Goal: Navigation & Orientation: Understand site structure

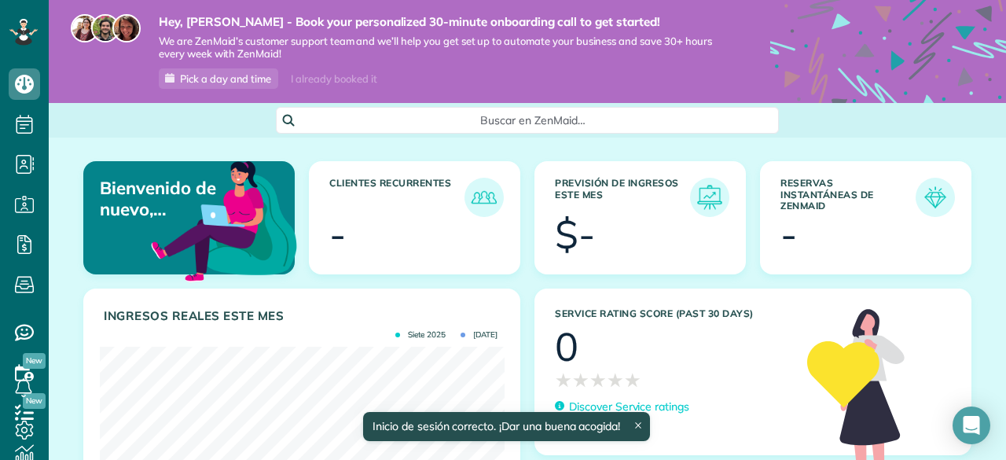
scroll to position [179, 404]
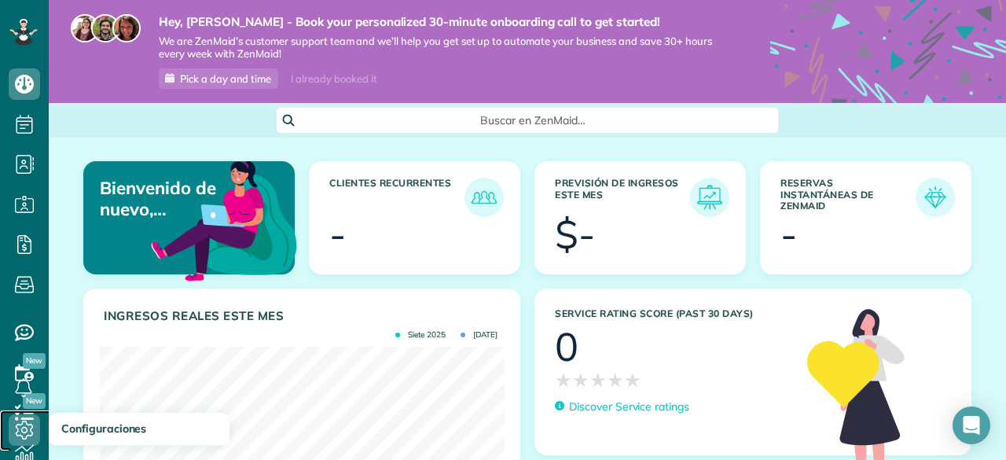
click at [28, 427] on icon at bounding box center [24, 429] width 31 height 31
click at [25, 140] on span "Planificación" at bounding box center [24, 140] width 31 height 1
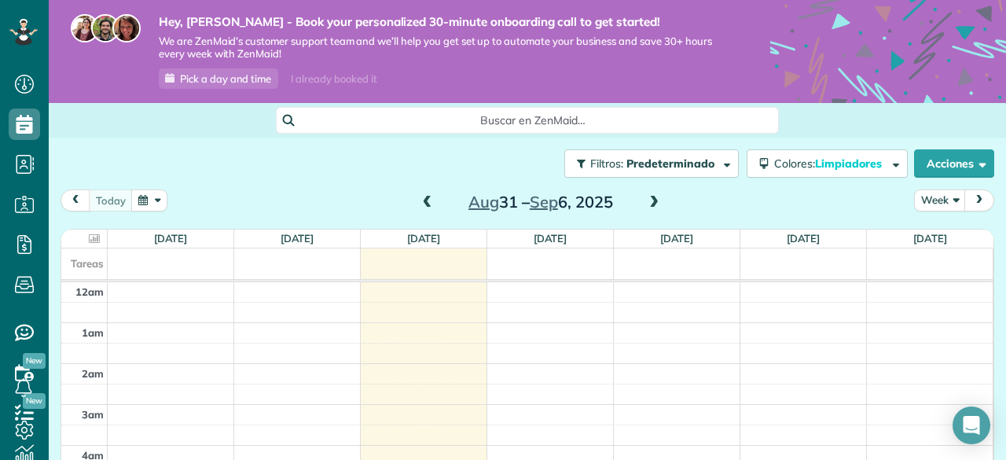
scroll to position [283, 0]
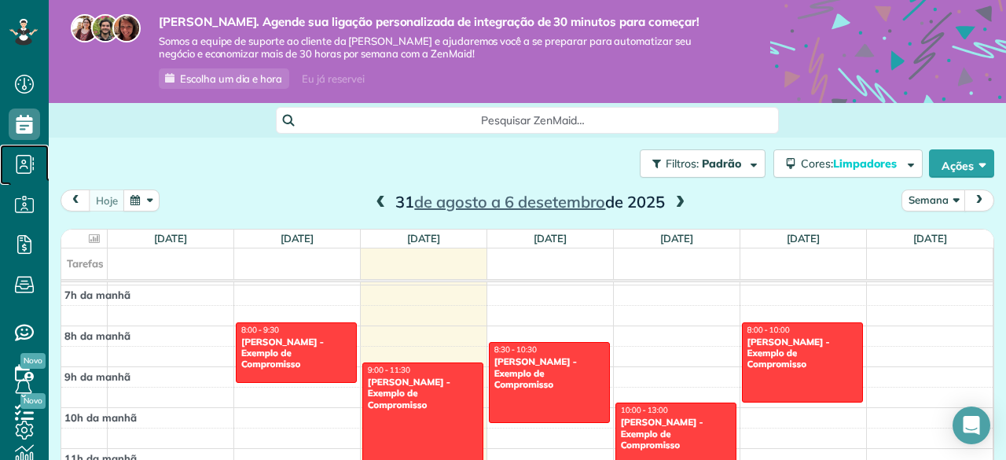
click at [22, 180] on font "Contatos" at bounding box center [32, 185] width 46 height 14
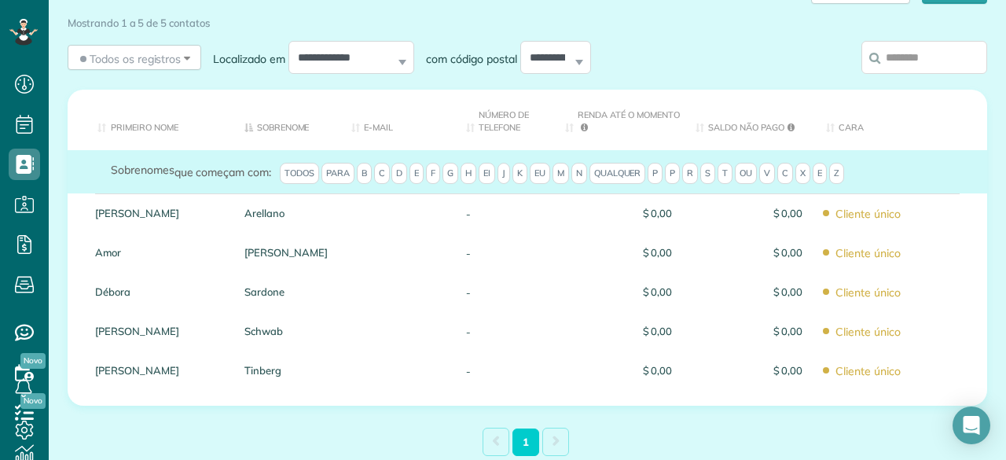
scroll to position [193, 0]
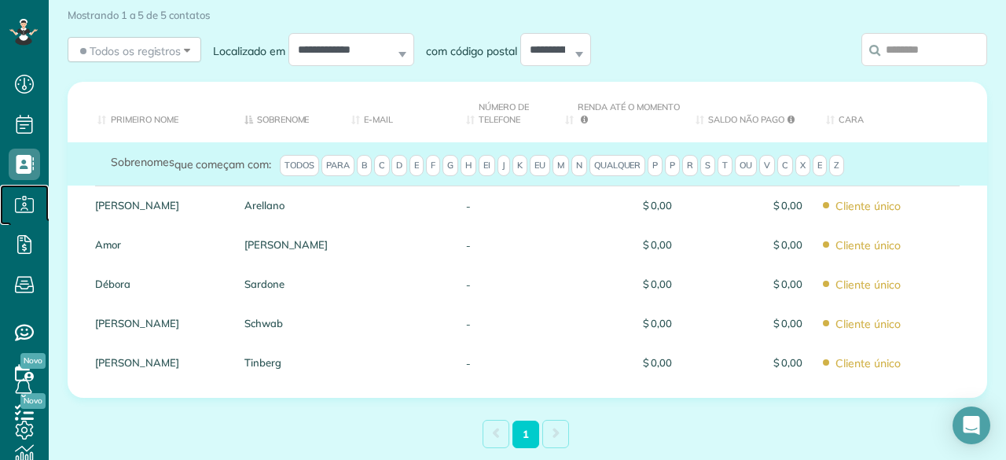
click at [25, 209] on icon at bounding box center [24, 204] width 31 height 31
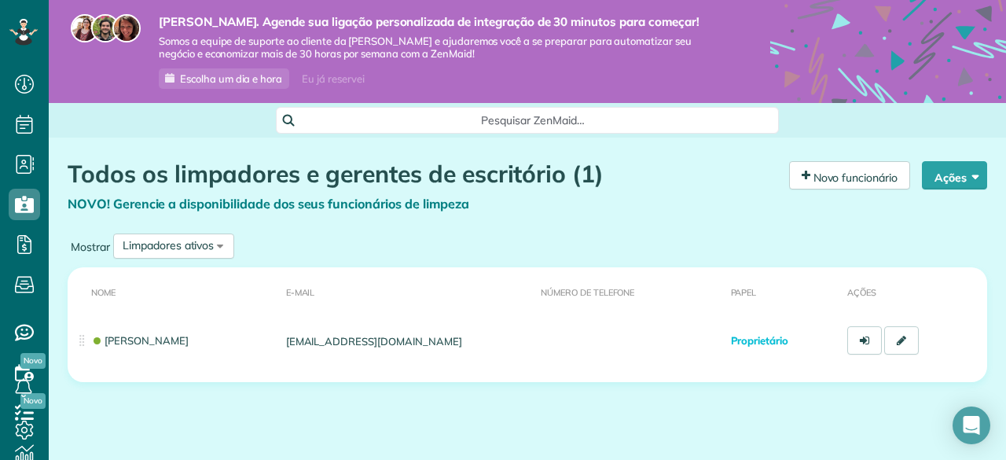
scroll to position [38, 0]
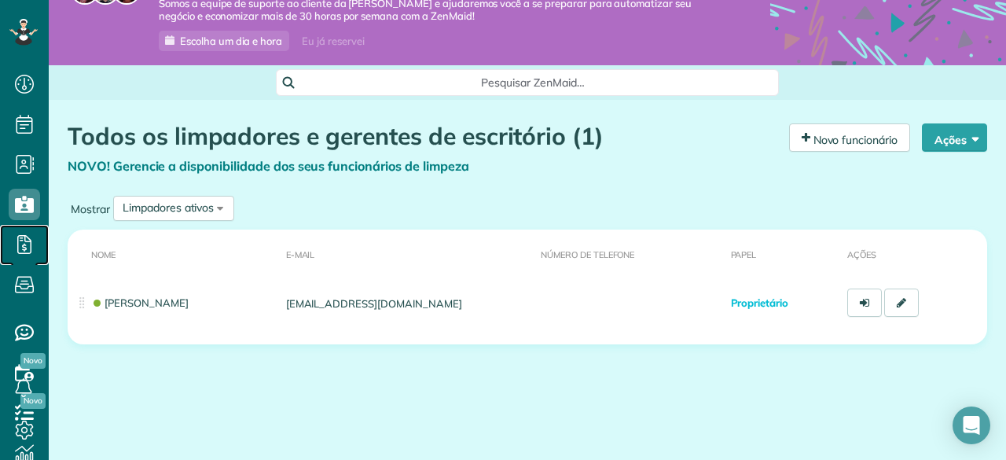
click at [24, 246] on icon at bounding box center [24, 244] width 31 height 31
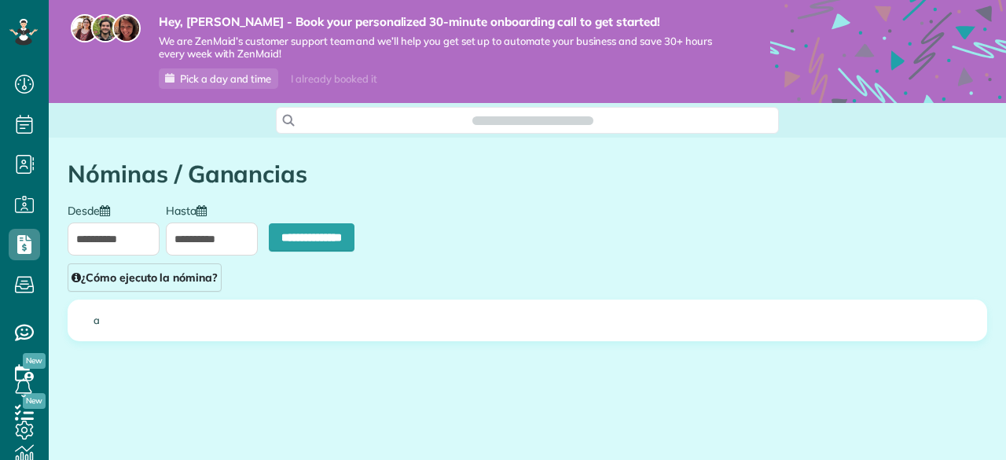
type input "**********"
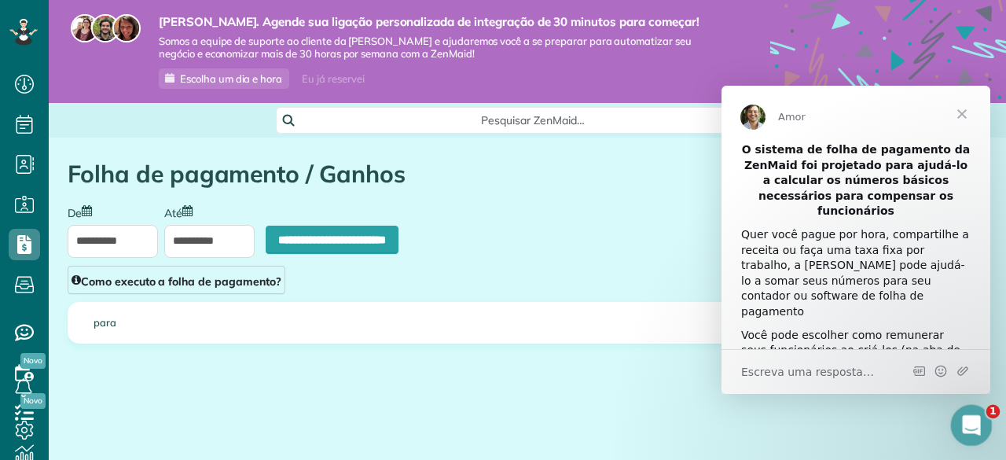
click at [977, 431] on div "Abra o Intercom Messenger" at bounding box center [969, 423] width 52 height 52
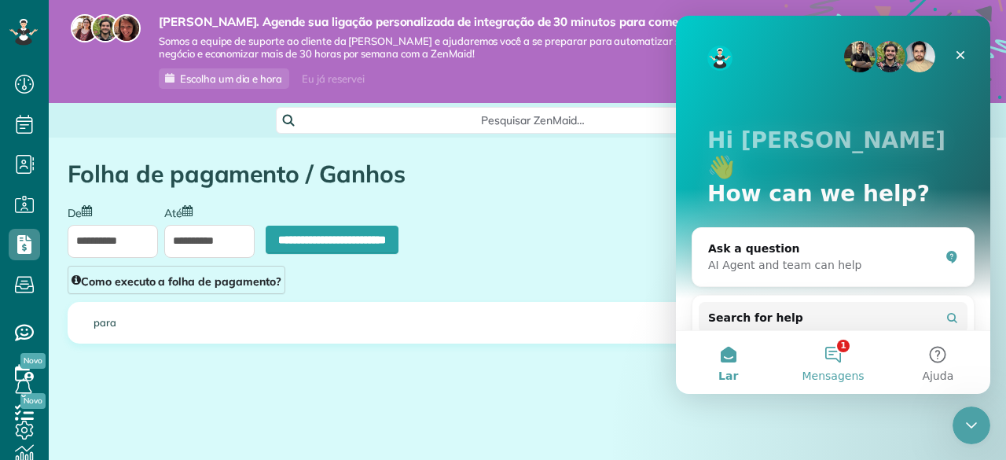
click at [842, 361] on button "1 Mensagens" at bounding box center [833, 362] width 105 height 63
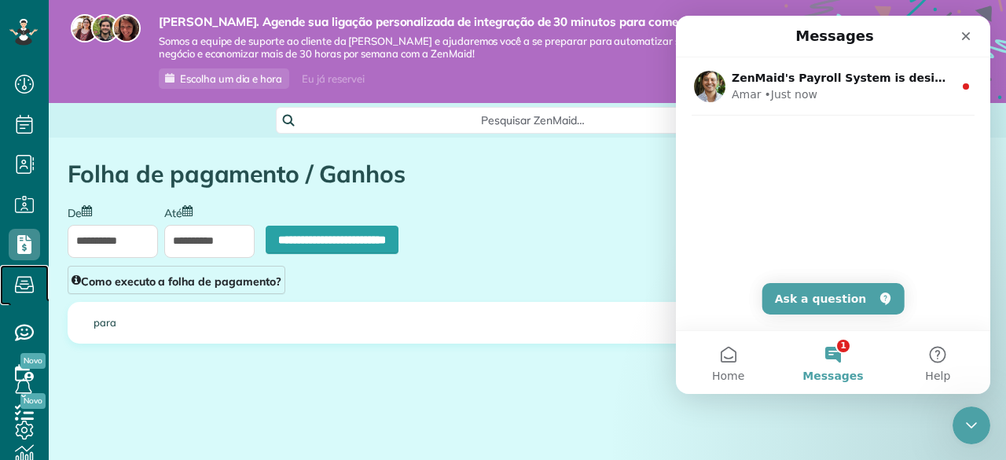
click at [22, 293] on icon at bounding box center [24, 284] width 31 height 31
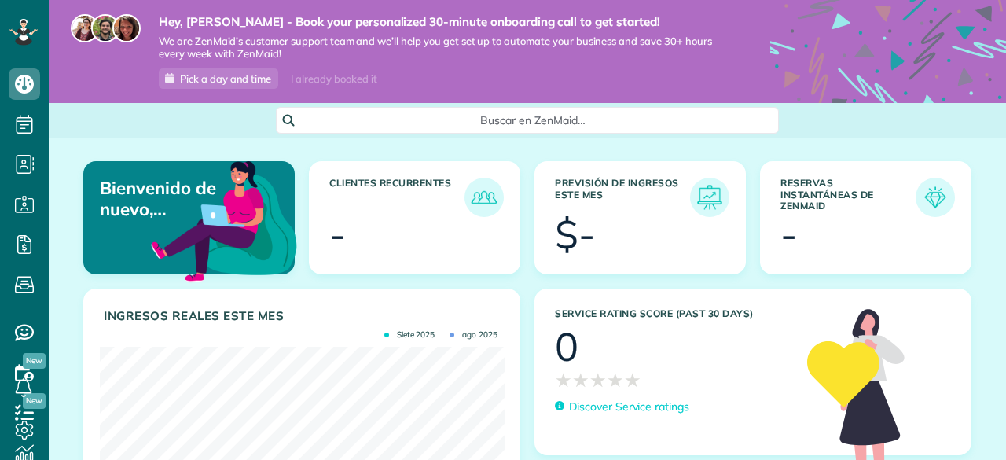
scroll to position [179, 404]
click at [643, 217] on div at bounding box center [663, 236] width 124 height 39
click at [24, 35] on icon at bounding box center [23, 31] width 9 height 6
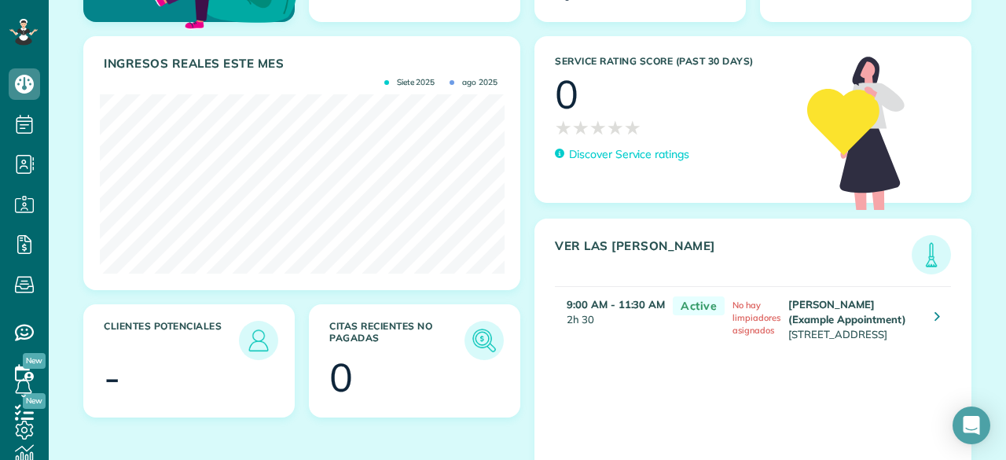
scroll to position [306, 0]
